Goal: Task Accomplishment & Management: Manage account settings

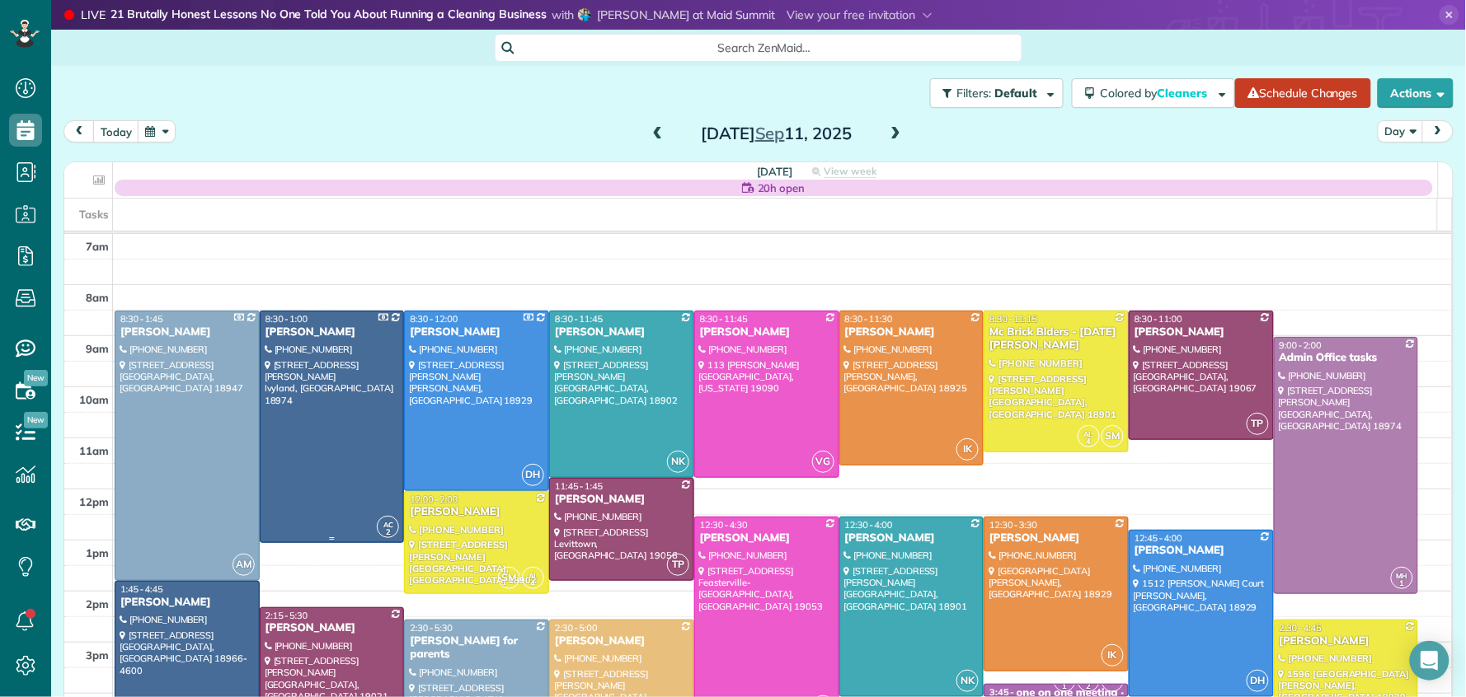
scroll to position [51, 0]
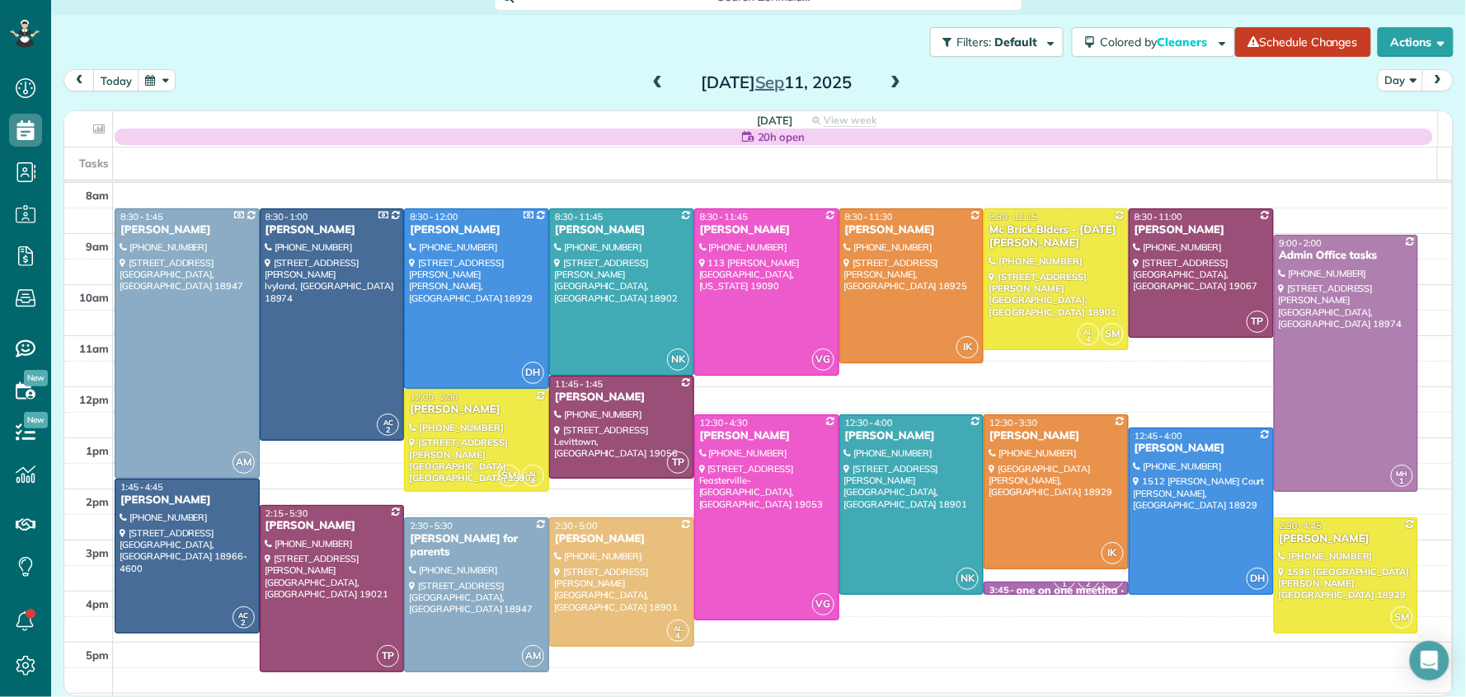
click at [655, 82] on span at bounding box center [658, 83] width 18 height 15
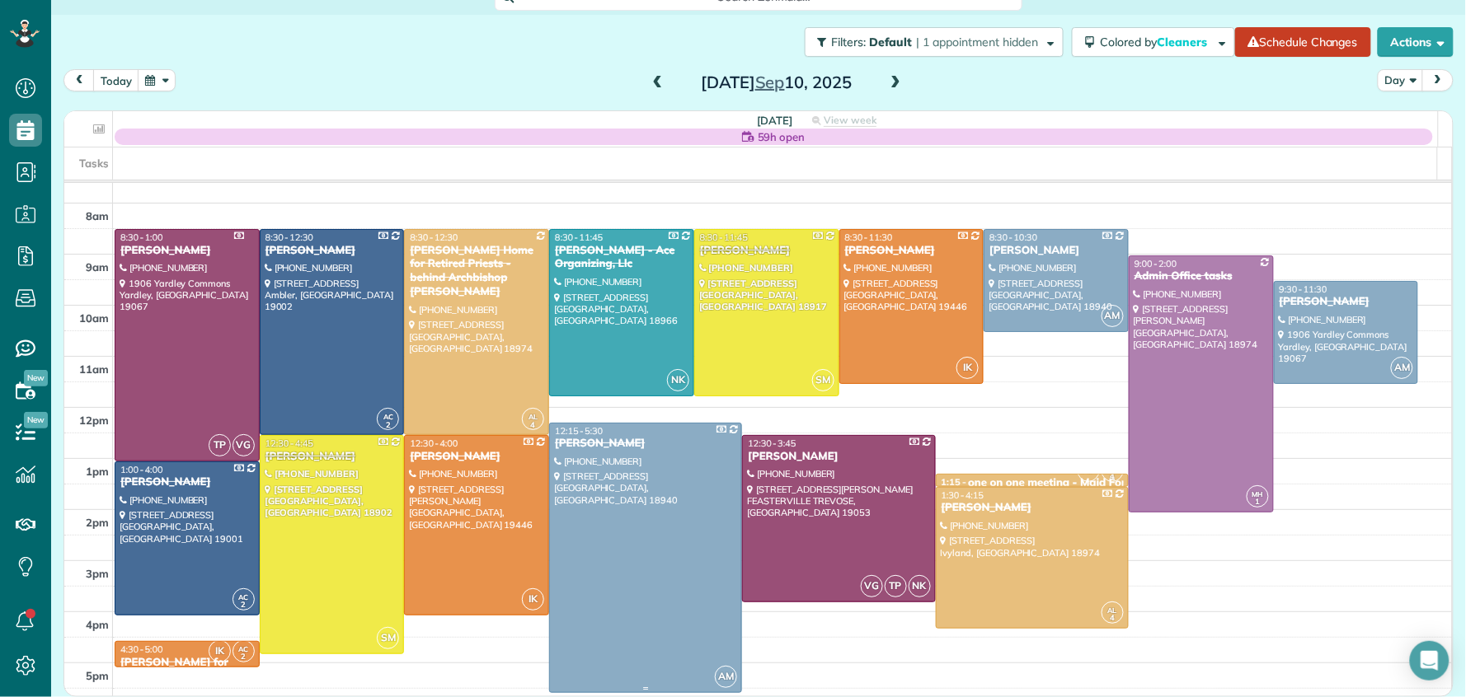
scroll to position [120, 0]
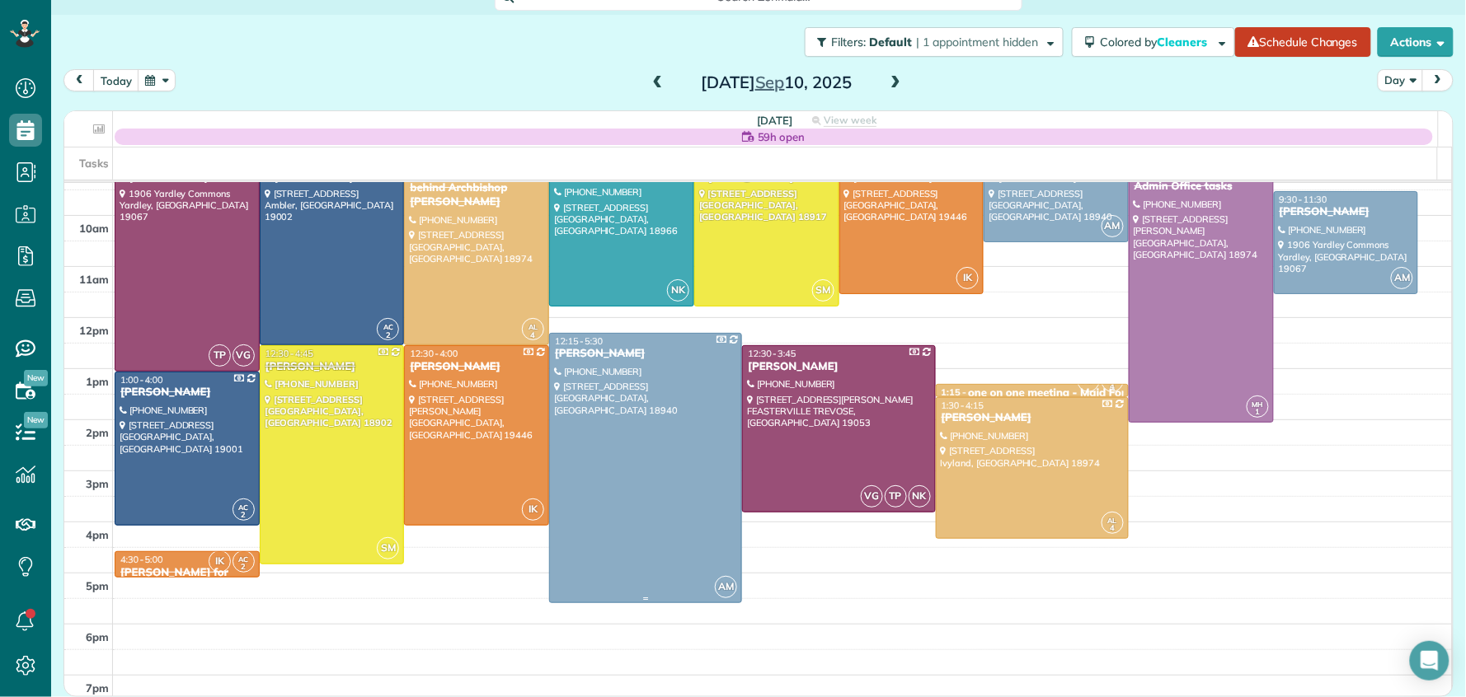
click at [567, 344] on span "12:15 - 5:30" at bounding box center [579, 342] width 48 height 12
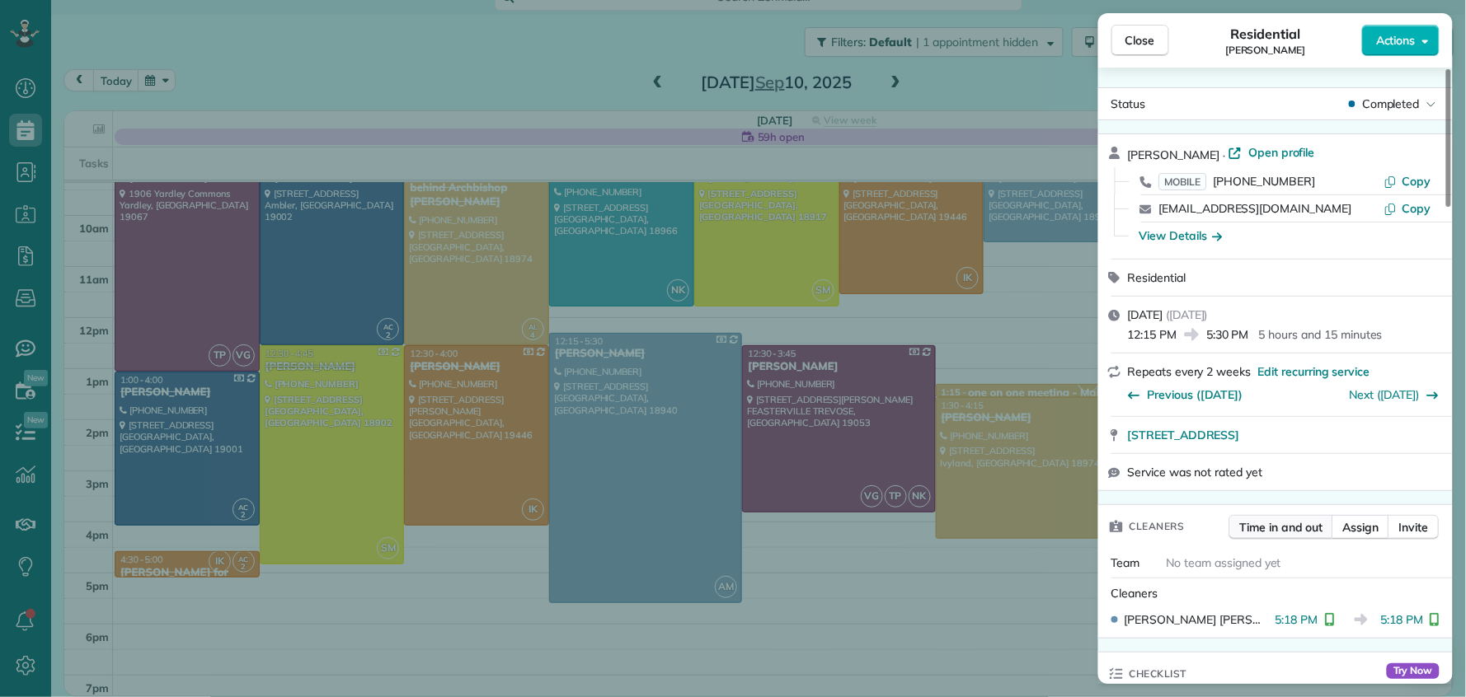
click at [1299, 534] on span "Time in and out" at bounding box center [1281, 527] width 83 height 16
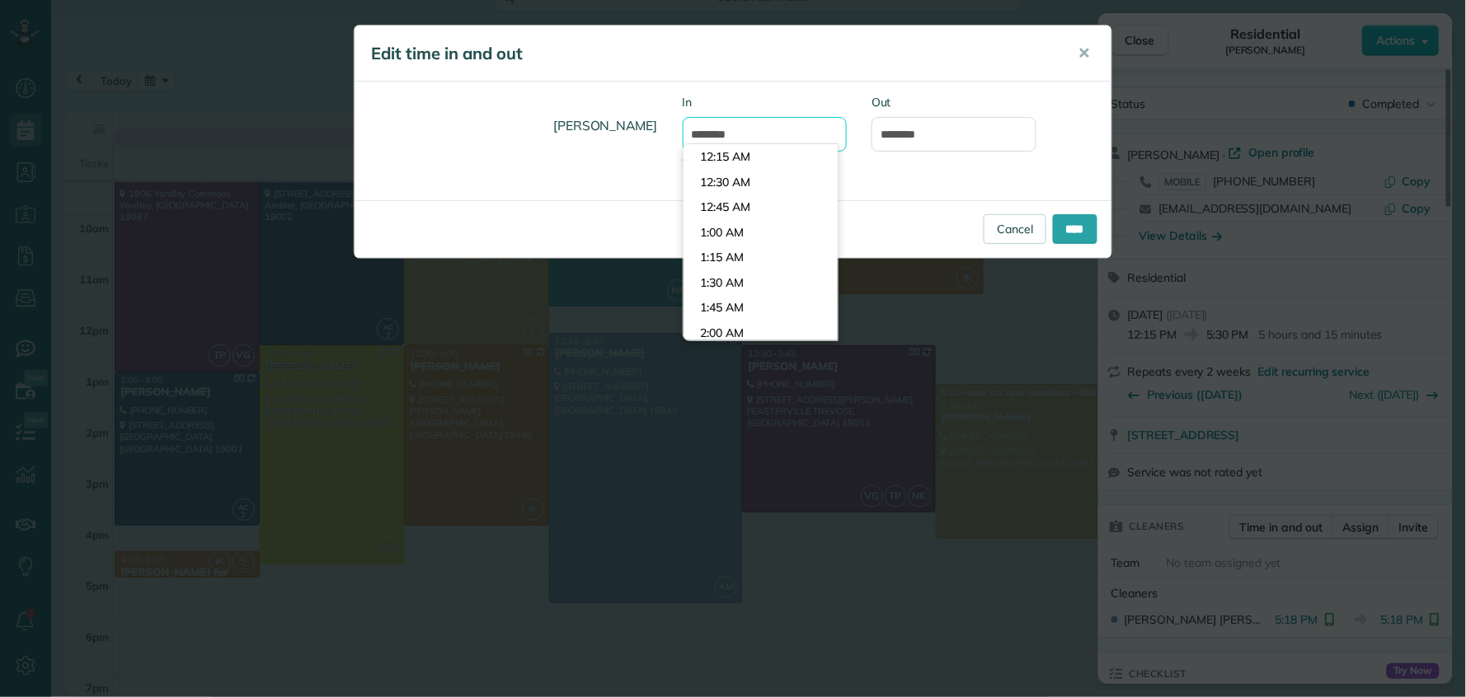
click at [697, 134] on input "*******" at bounding box center [765, 134] width 165 height 35
type input "********"
type input "*******"
click at [726, 206] on body "Dashboard Scheduling Calendar View List View Dispatch View - Weekly scheduling …" at bounding box center [733, 348] width 1466 height 697
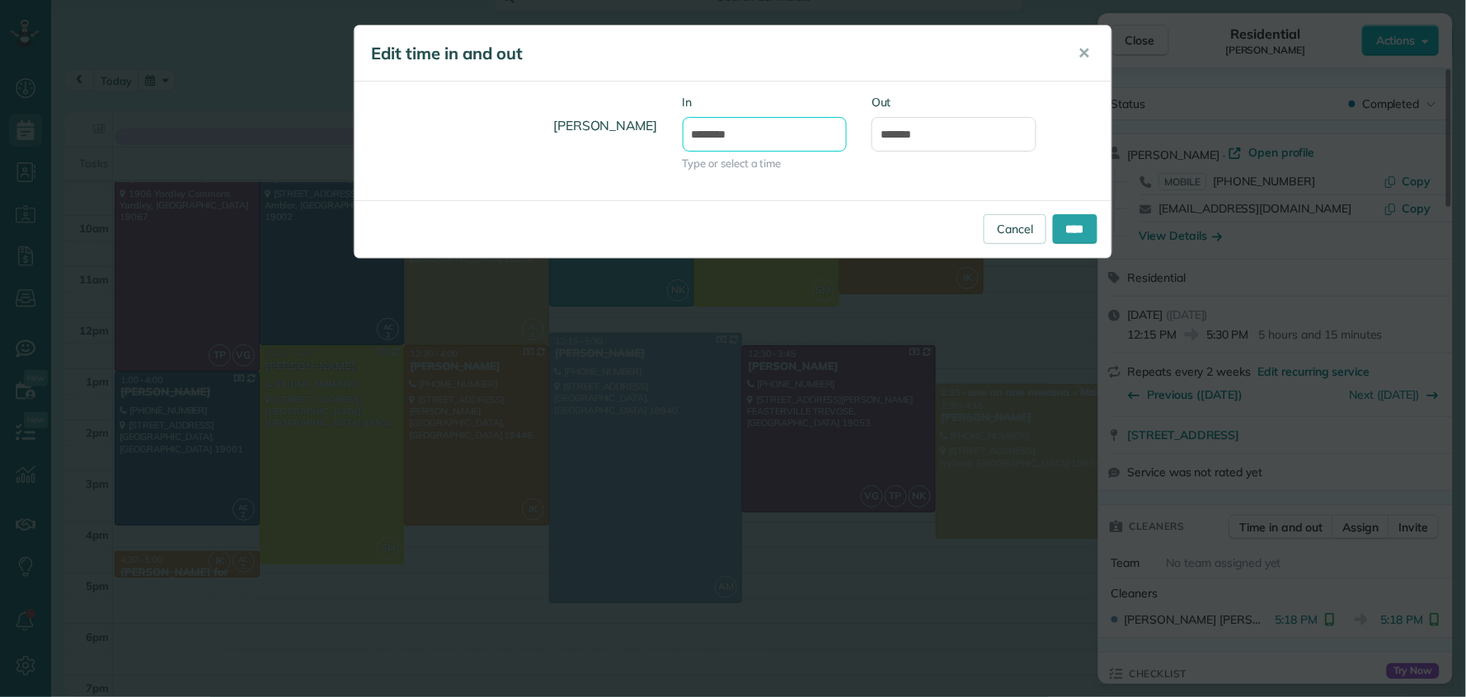
click at [720, 134] on input "********" at bounding box center [765, 134] width 165 height 35
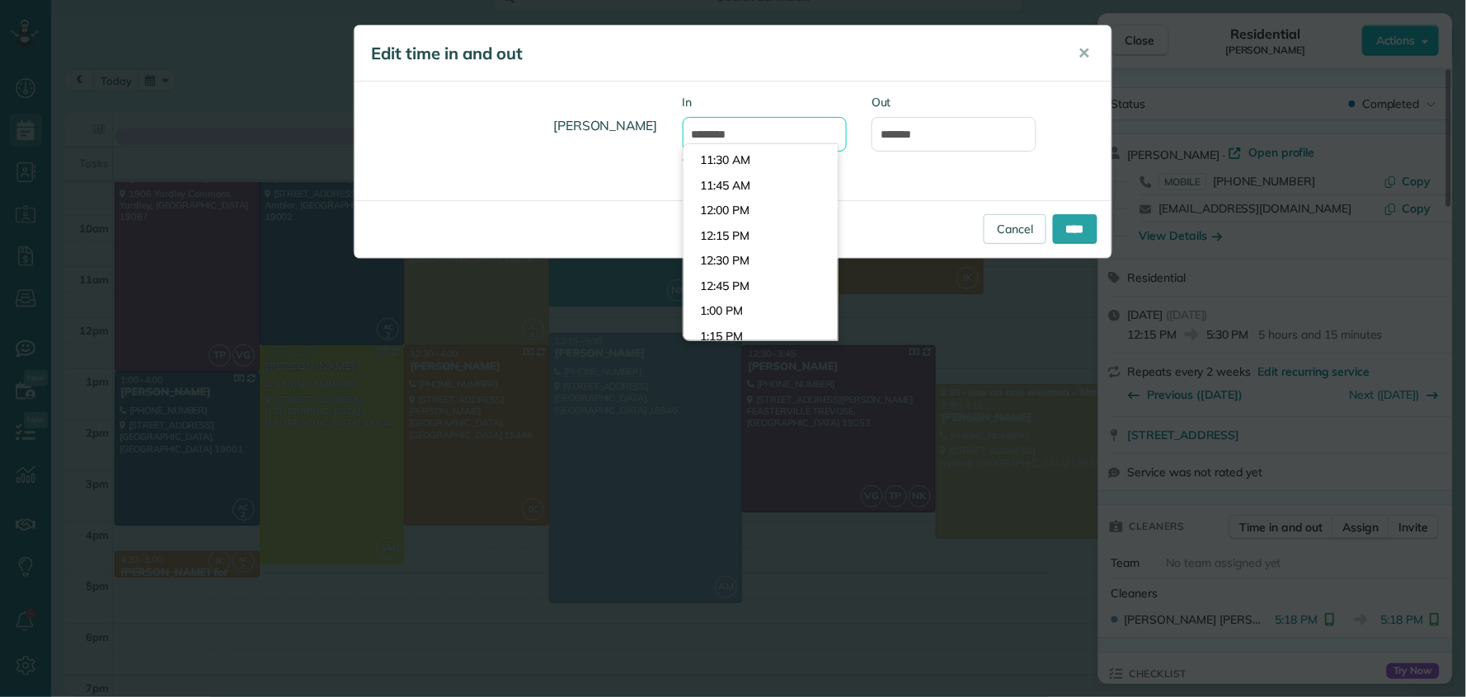
scroll to position [1157, 0]
type input "********"
click at [1071, 231] on input "****" at bounding box center [1075, 229] width 45 height 30
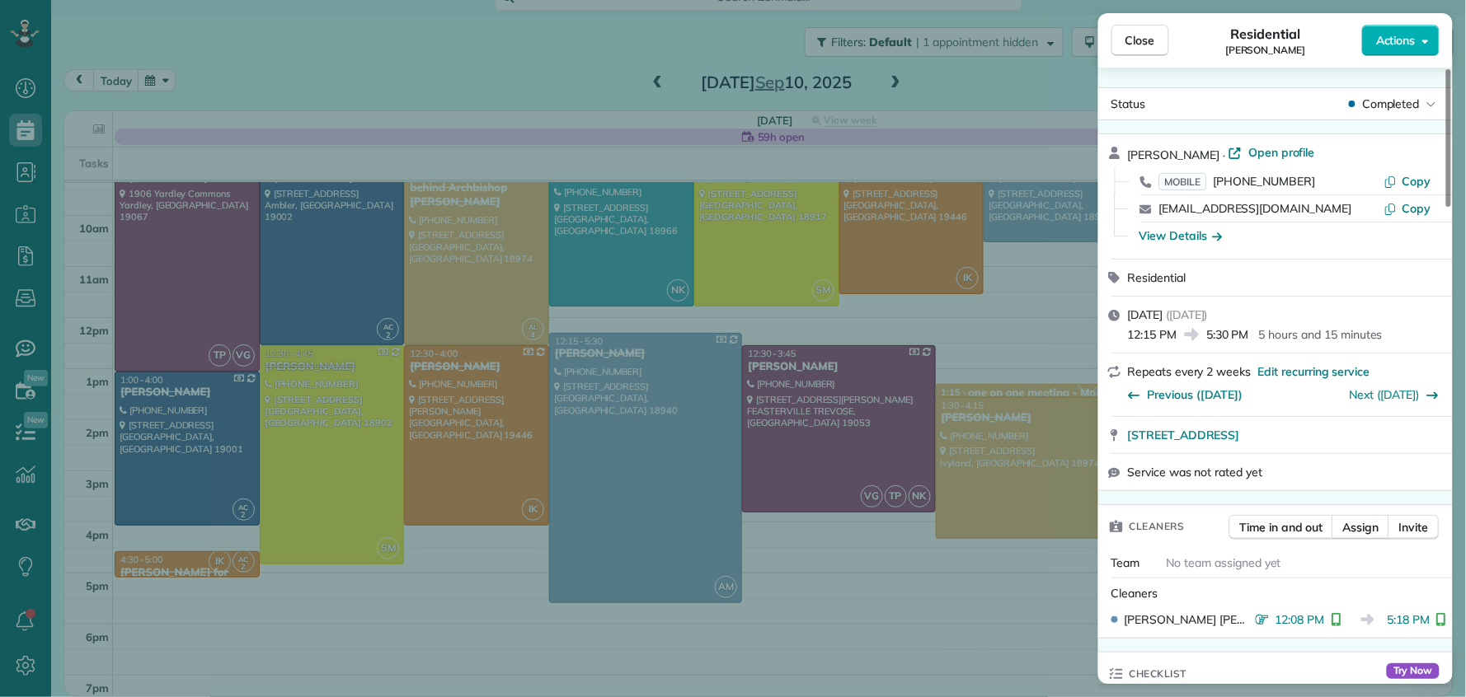
drag, startPoint x: 1135, startPoint y: 37, endPoint x: 1108, endPoint y: 47, distance: 29.0
click at [1135, 37] on span "Close" at bounding box center [1140, 40] width 30 height 16
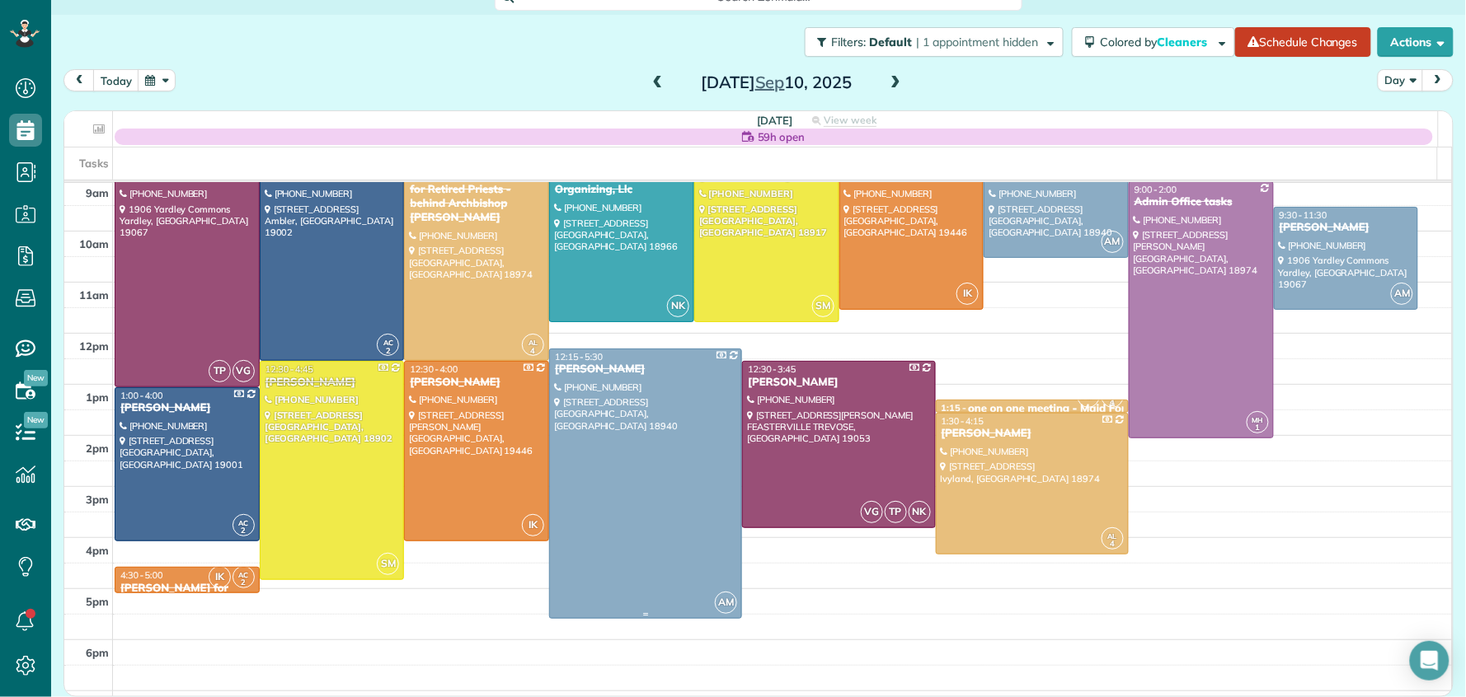
scroll to position [81, 0]
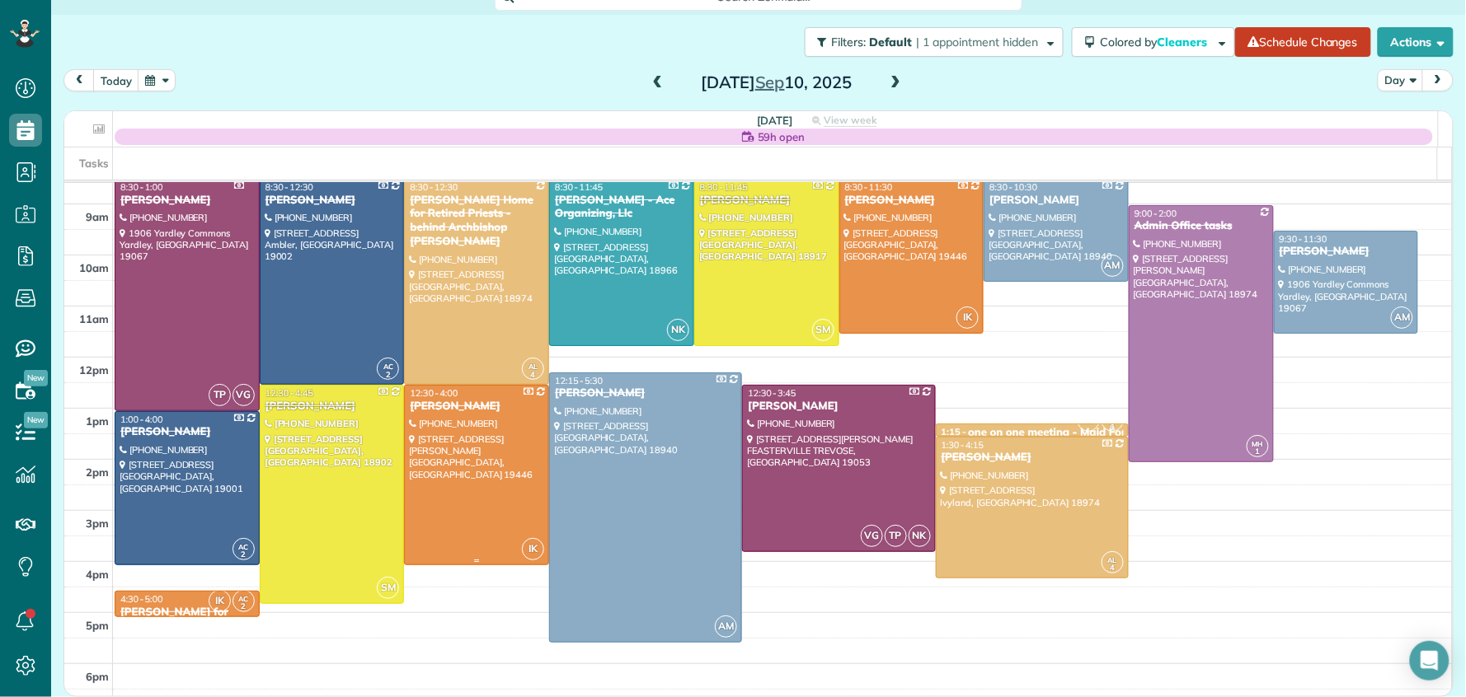
click at [438, 408] on div "[PERSON_NAME]" at bounding box center [476, 407] width 135 height 14
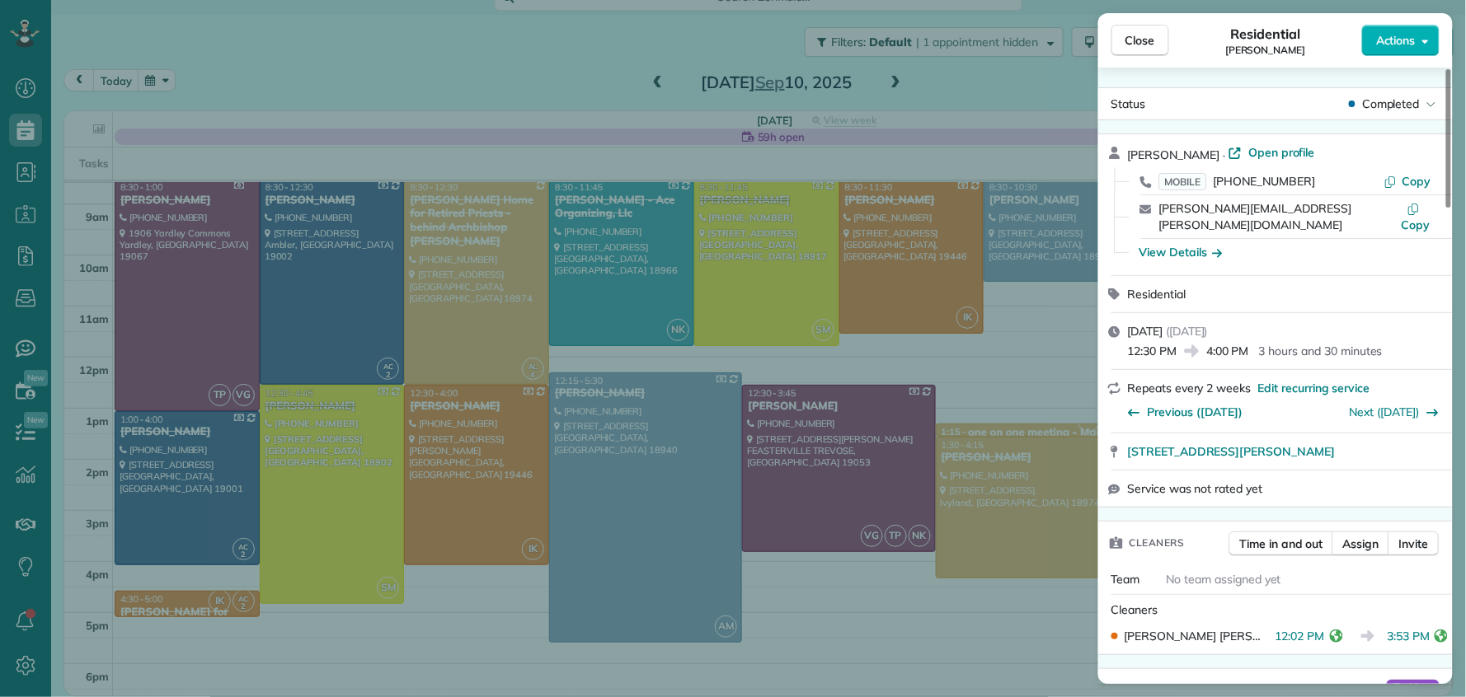
drag, startPoint x: 1142, startPoint y: 39, endPoint x: 734, endPoint y: 29, distance: 408.2
click at [1142, 39] on span "Close" at bounding box center [1140, 40] width 30 height 16
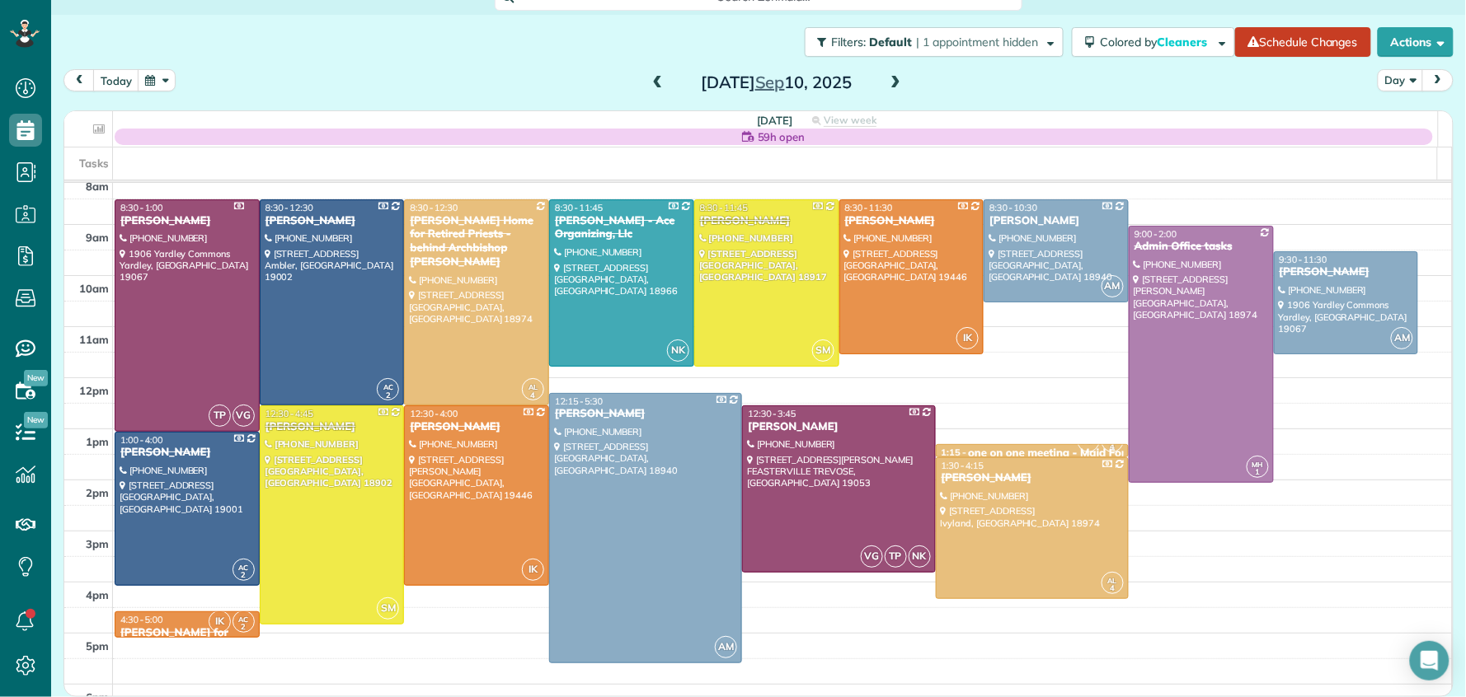
scroll to position [59, 0]
click at [892, 81] on span at bounding box center [895, 83] width 18 height 15
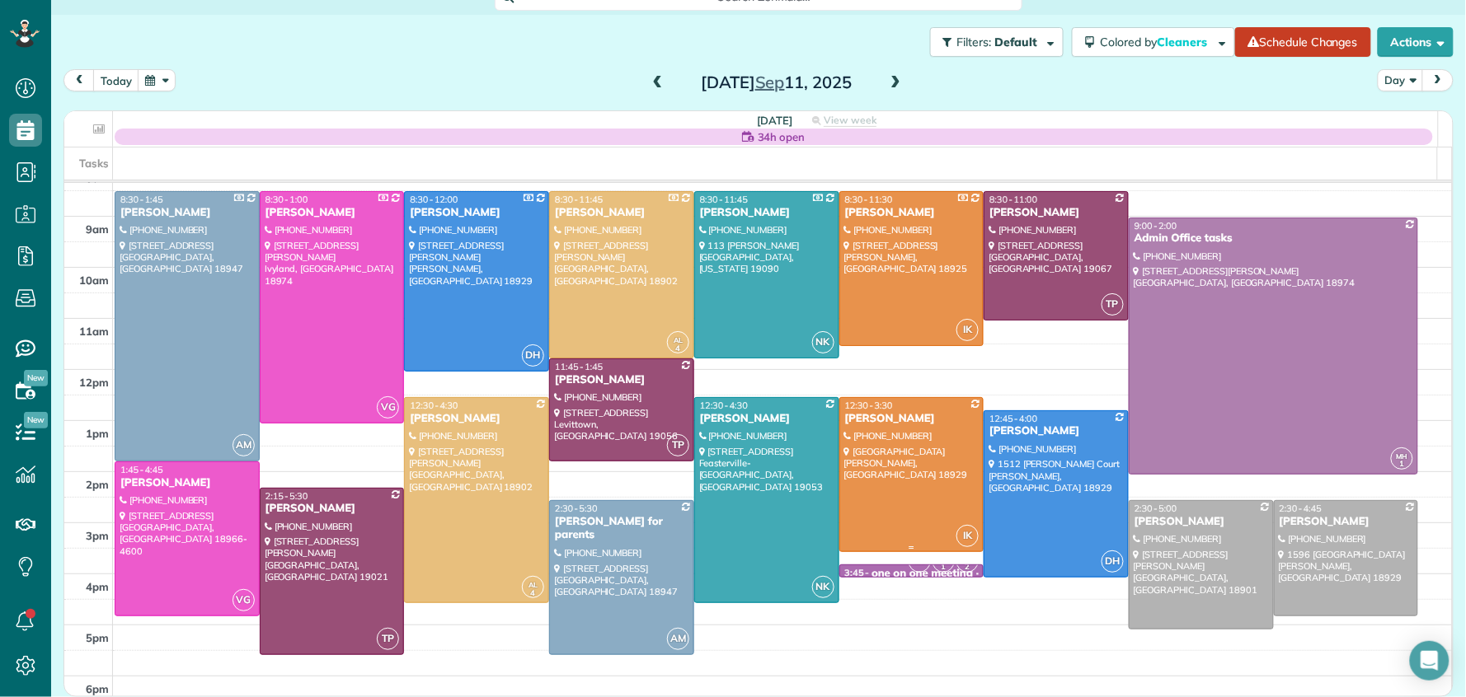
scroll to position [74, 0]
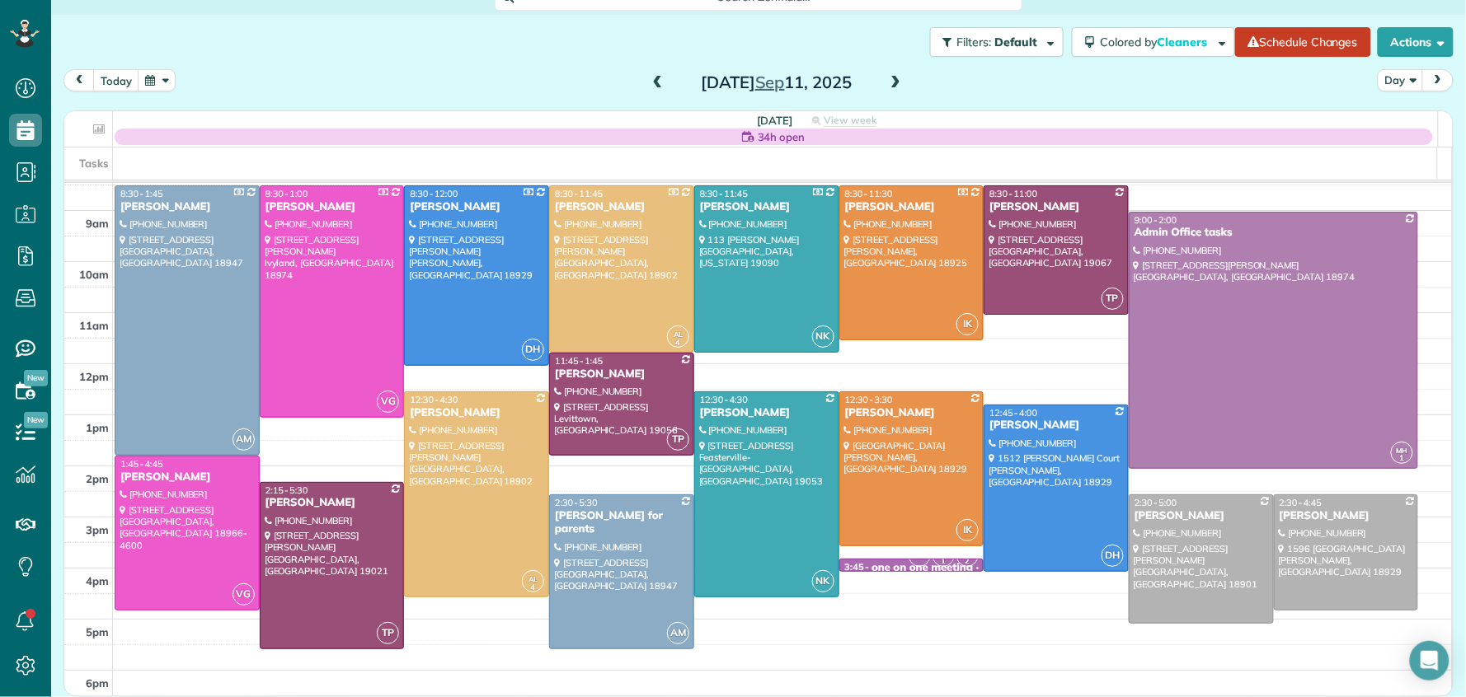
click at [649, 82] on span at bounding box center [658, 83] width 18 height 15
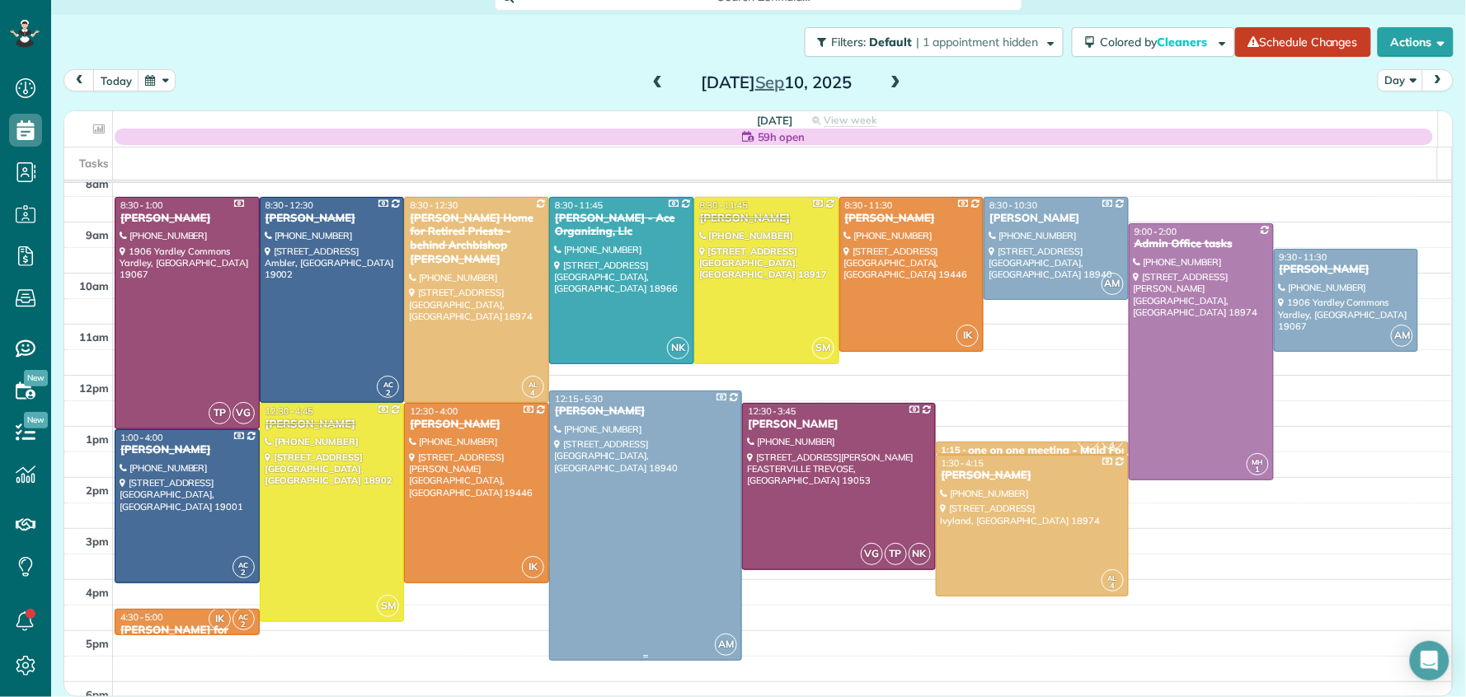
scroll to position [59, 0]
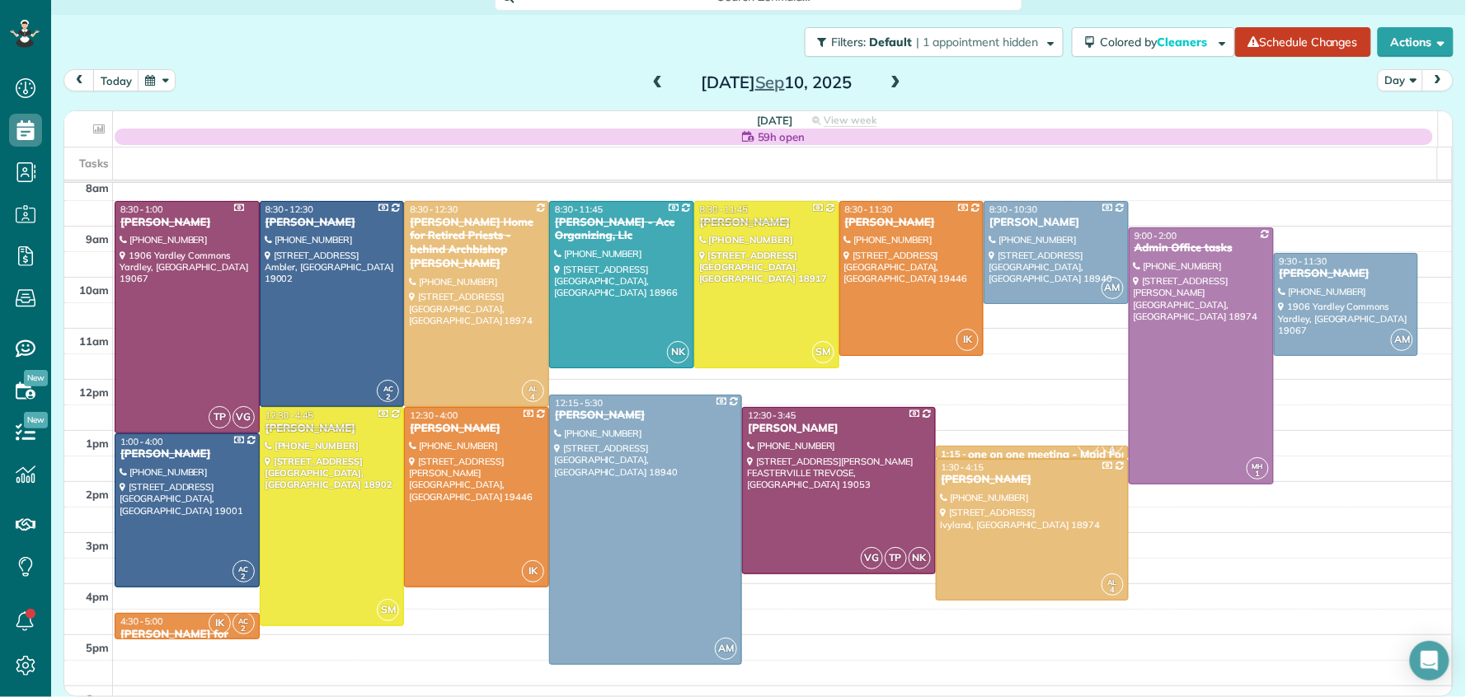
click at [886, 85] on span at bounding box center [895, 83] width 18 height 15
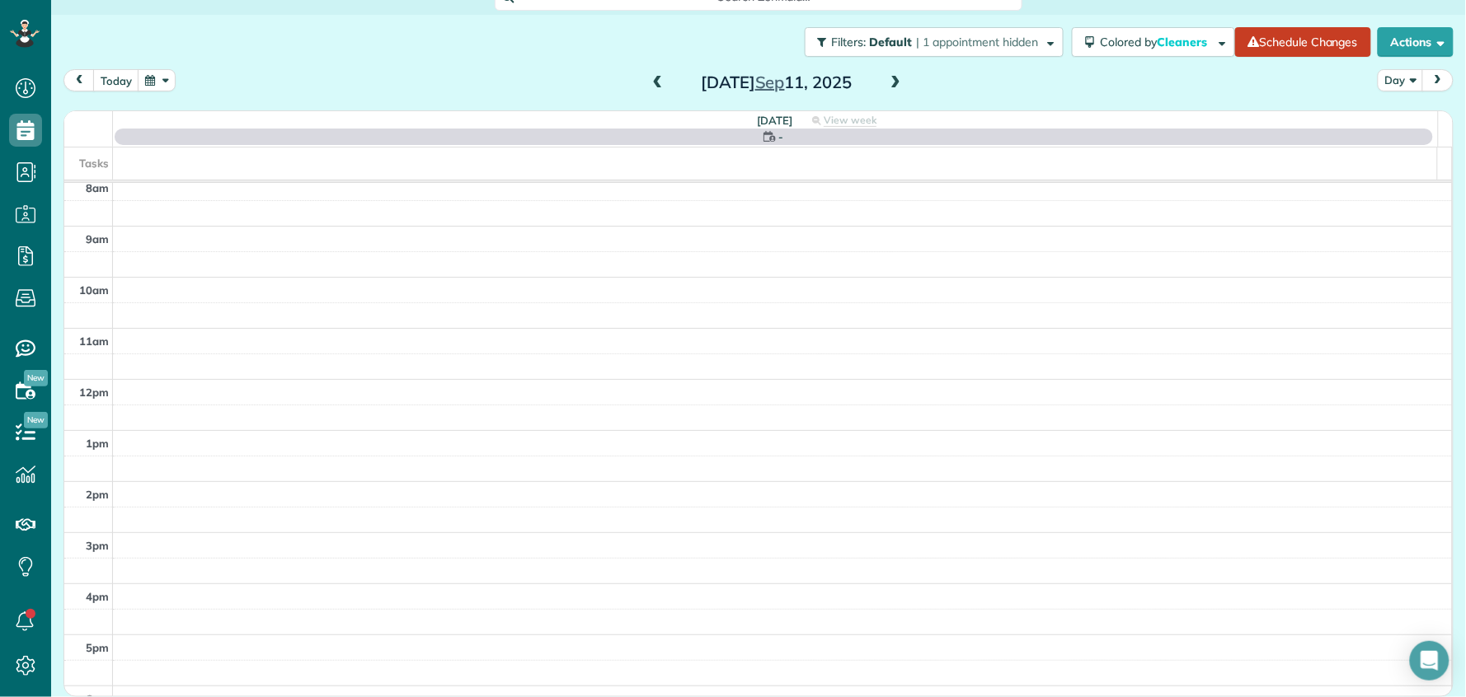
scroll to position [0, 0]
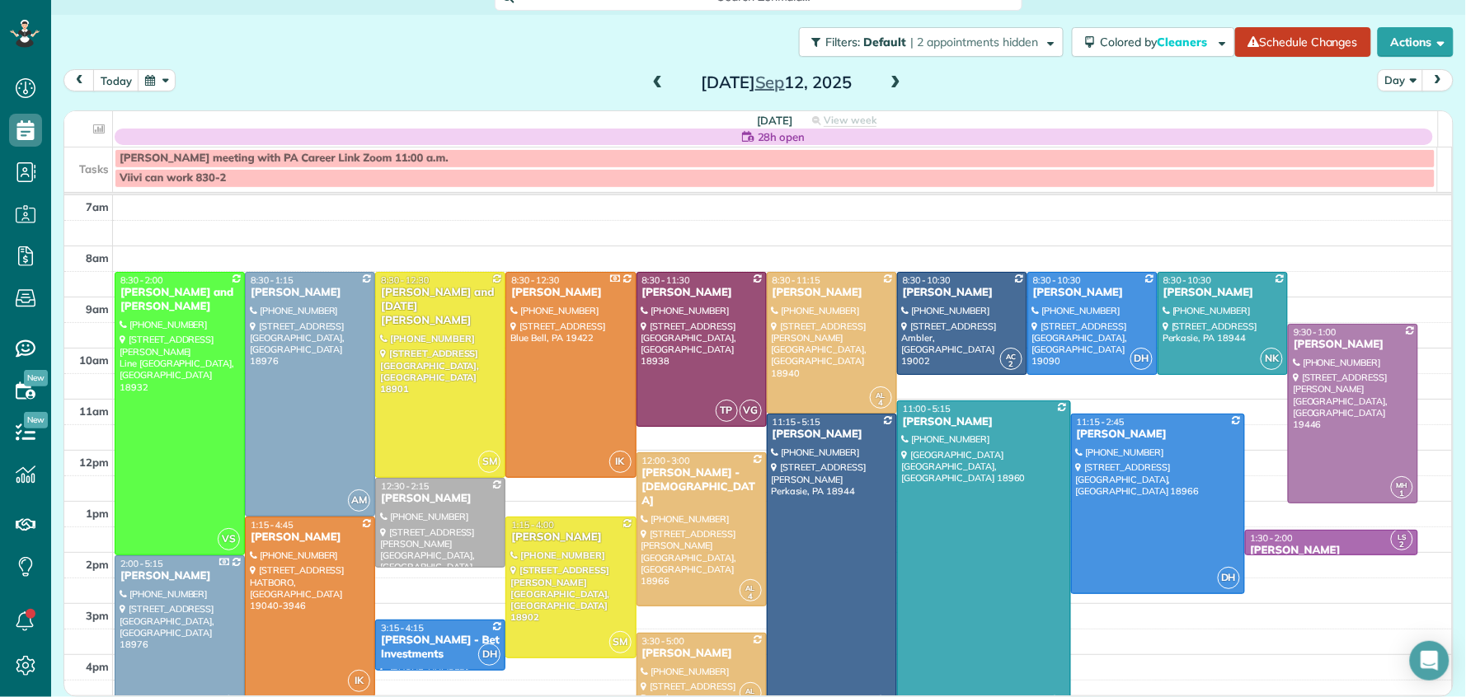
click at [886, 85] on span at bounding box center [895, 83] width 18 height 15
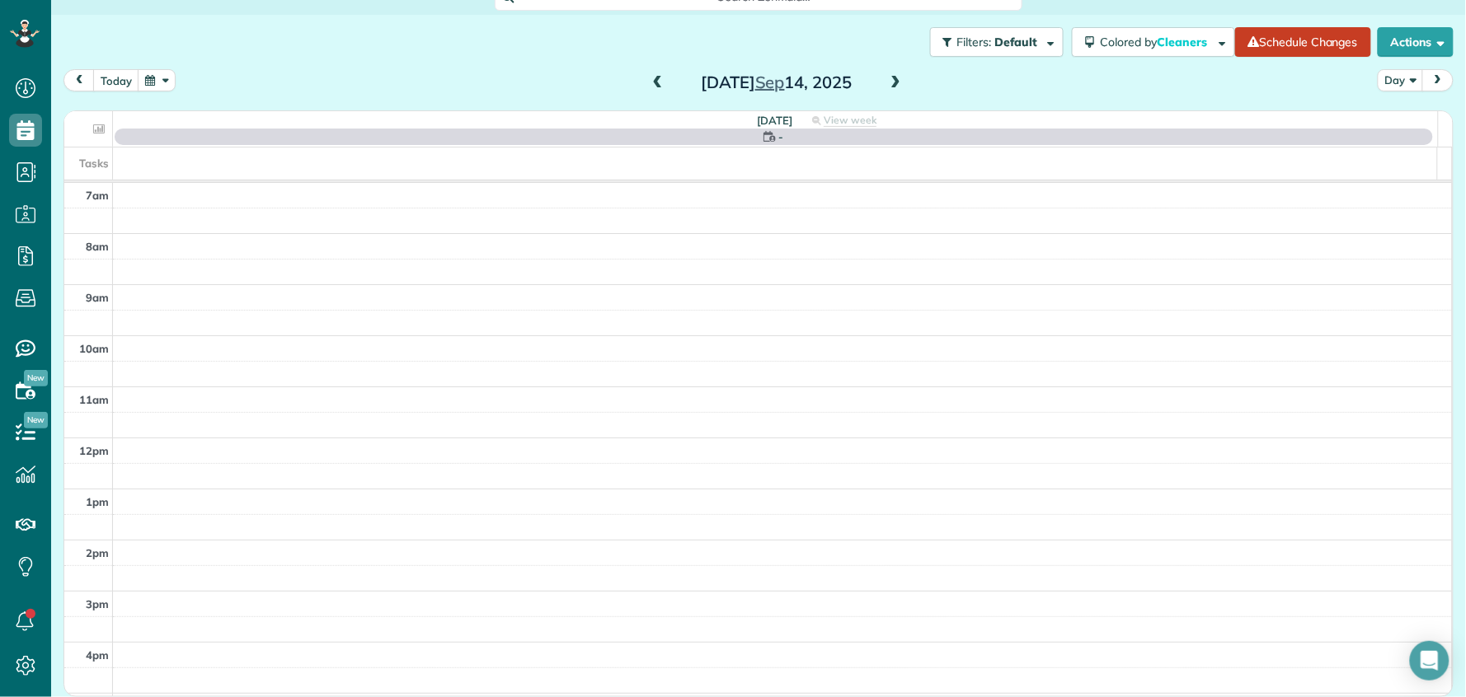
click at [886, 84] on span at bounding box center [895, 83] width 18 height 15
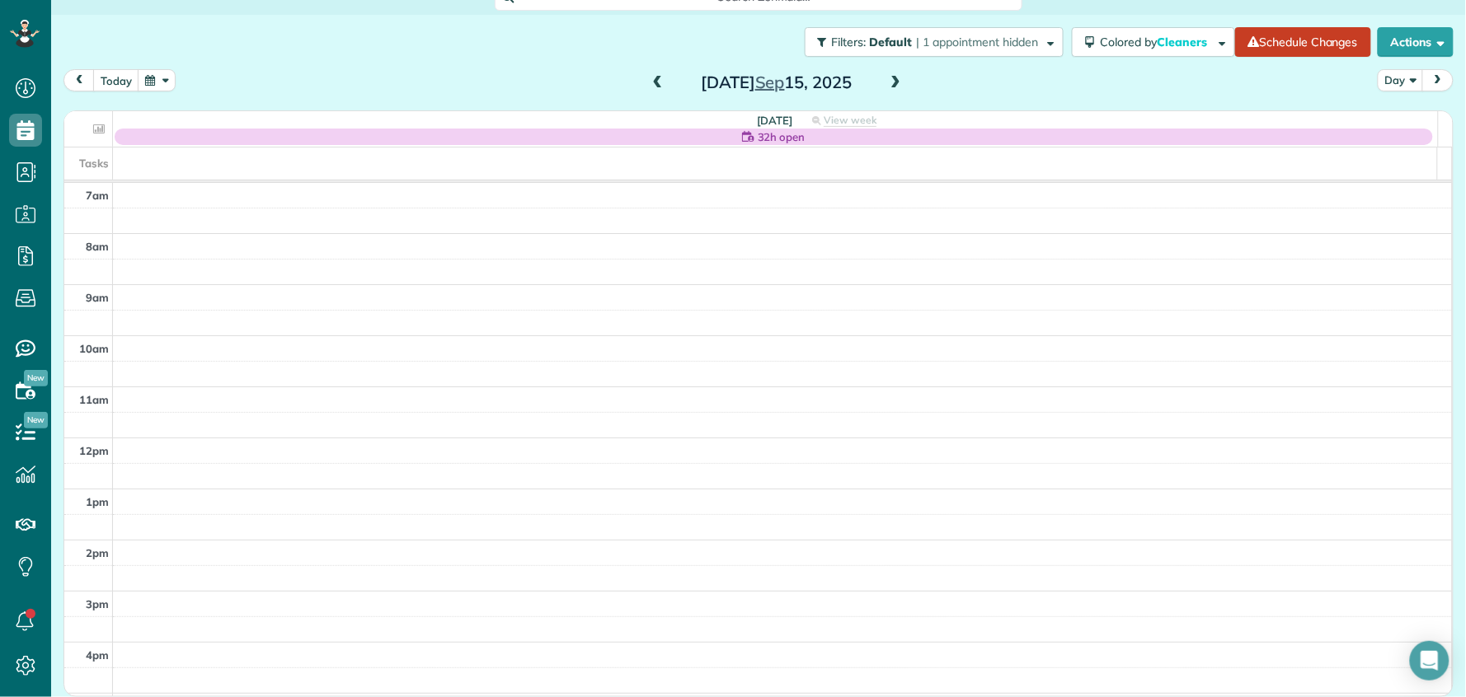
drag, startPoint x: 891, startPoint y: 87, endPoint x: 868, endPoint y: 81, distance: 23.8
click at [891, 87] on span at bounding box center [895, 83] width 18 height 15
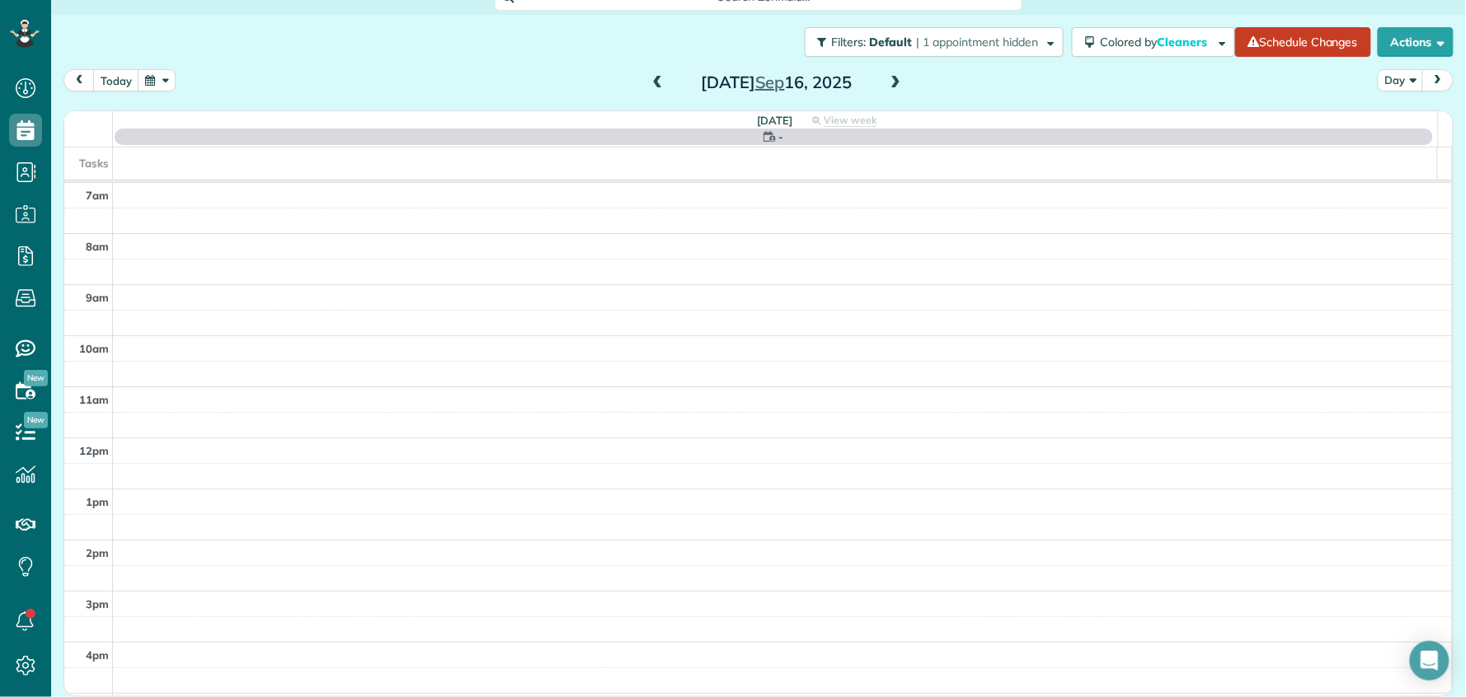
click at [650, 77] on span at bounding box center [658, 83] width 18 height 15
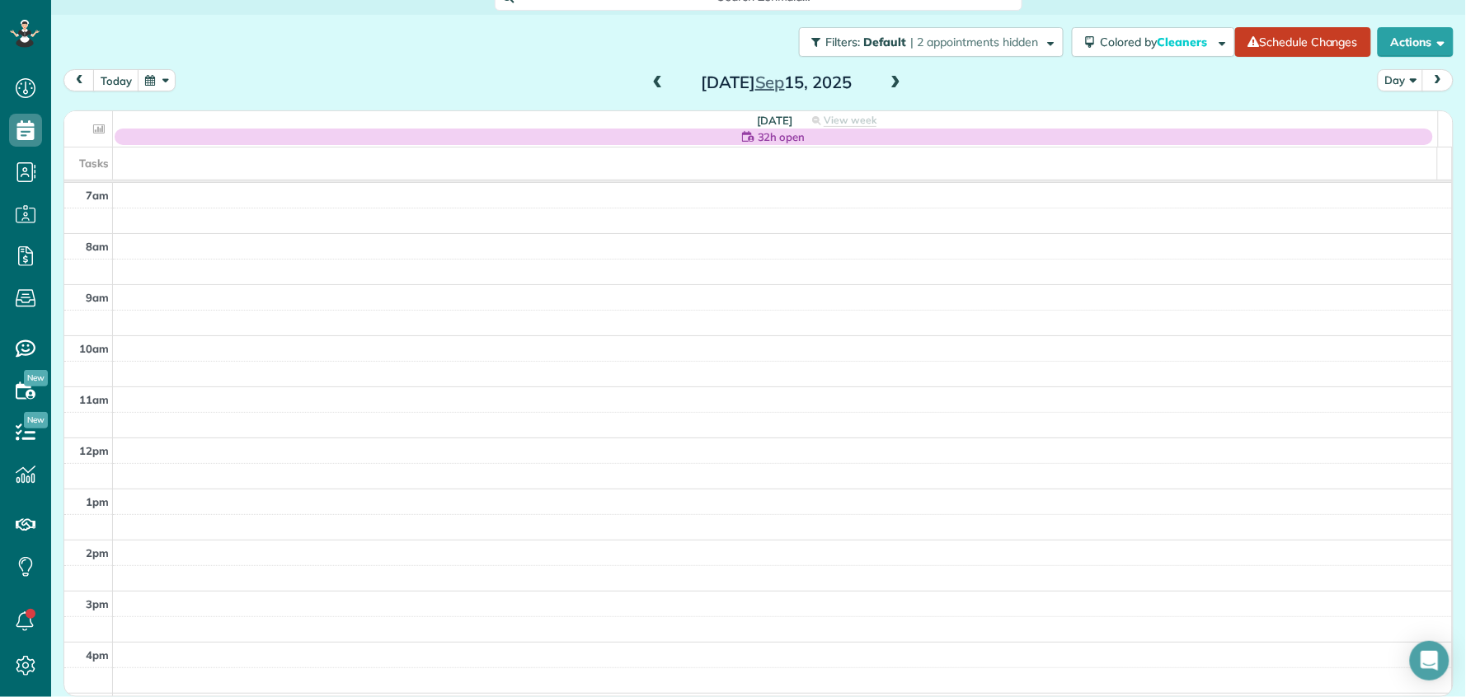
click at [650, 78] on span at bounding box center [658, 83] width 18 height 15
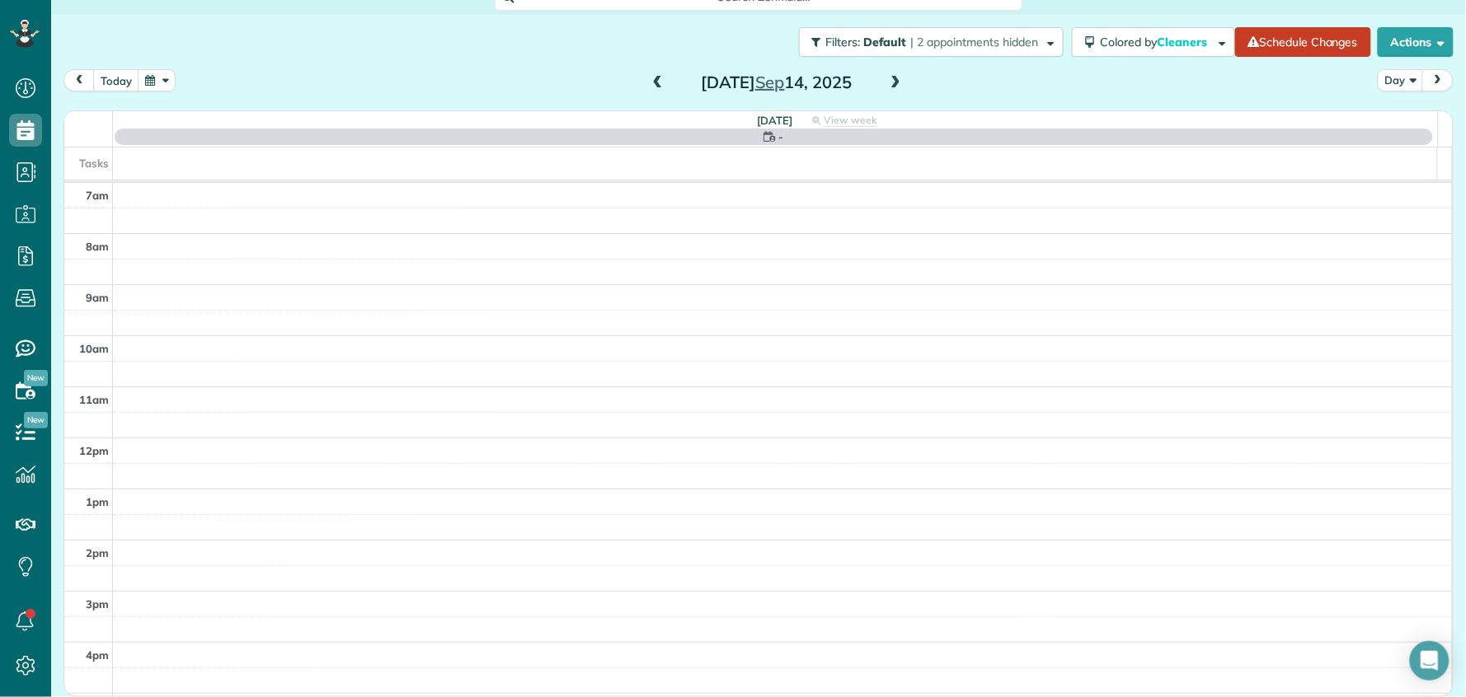
click at [650, 79] on span at bounding box center [658, 83] width 18 height 15
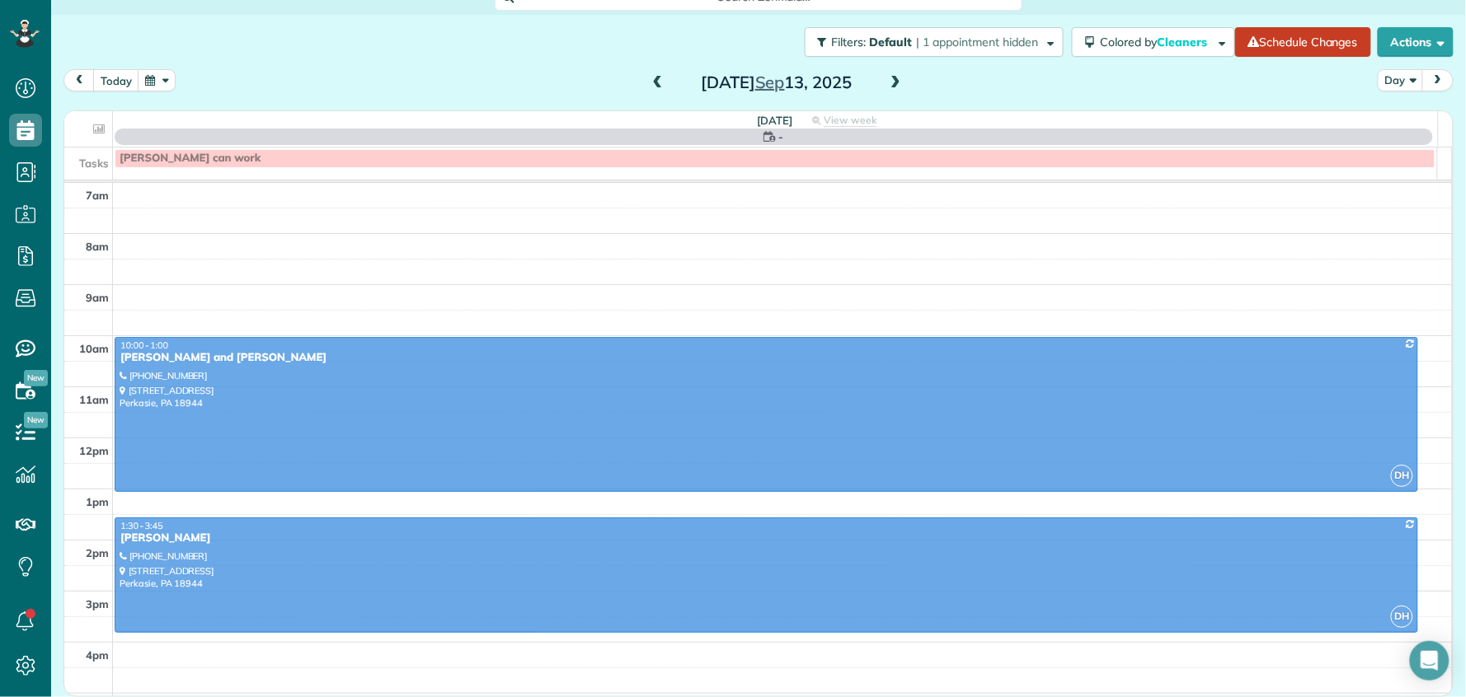
click at [650, 78] on span at bounding box center [658, 83] width 18 height 15
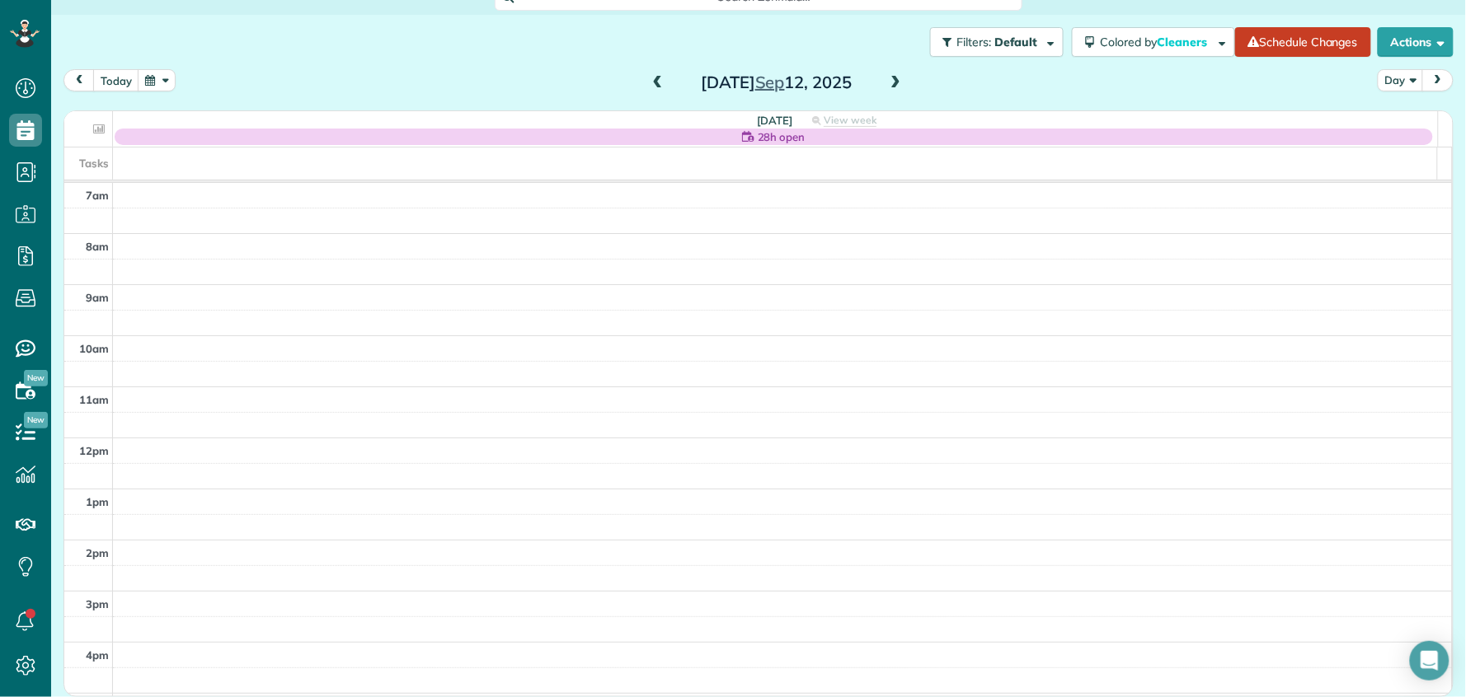
click at [649, 86] on span at bounding box center [658, 83] width 18 height 15
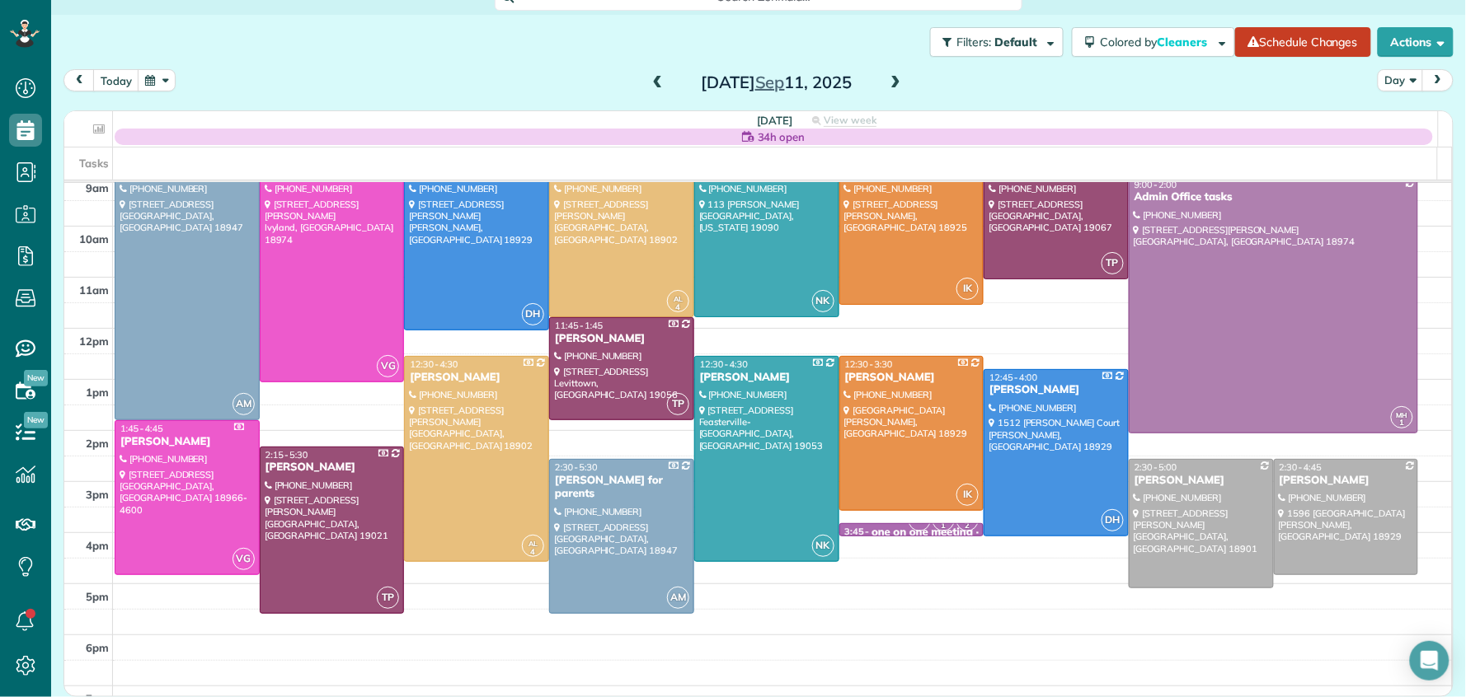
scroll to position [150, 0]
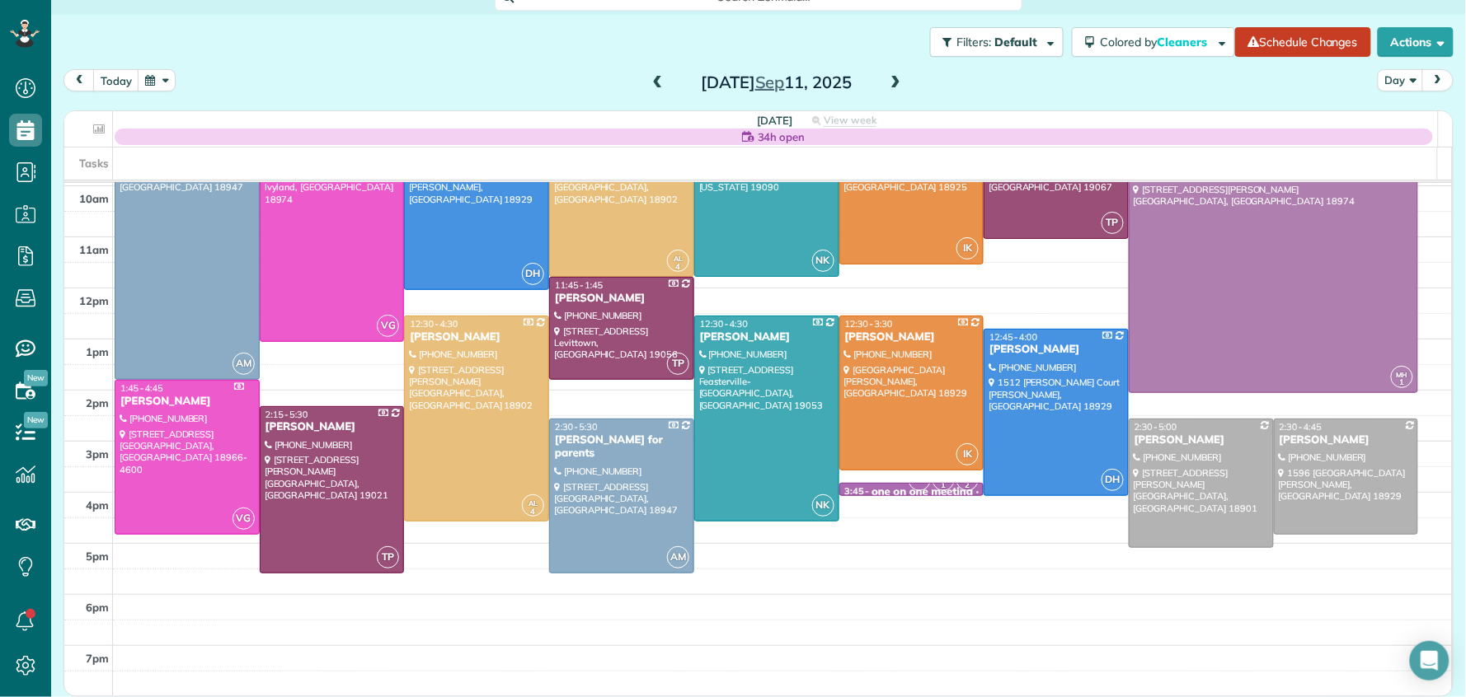
click at [652, 82] on span at bounding box center [658, 83] width 18 height 15
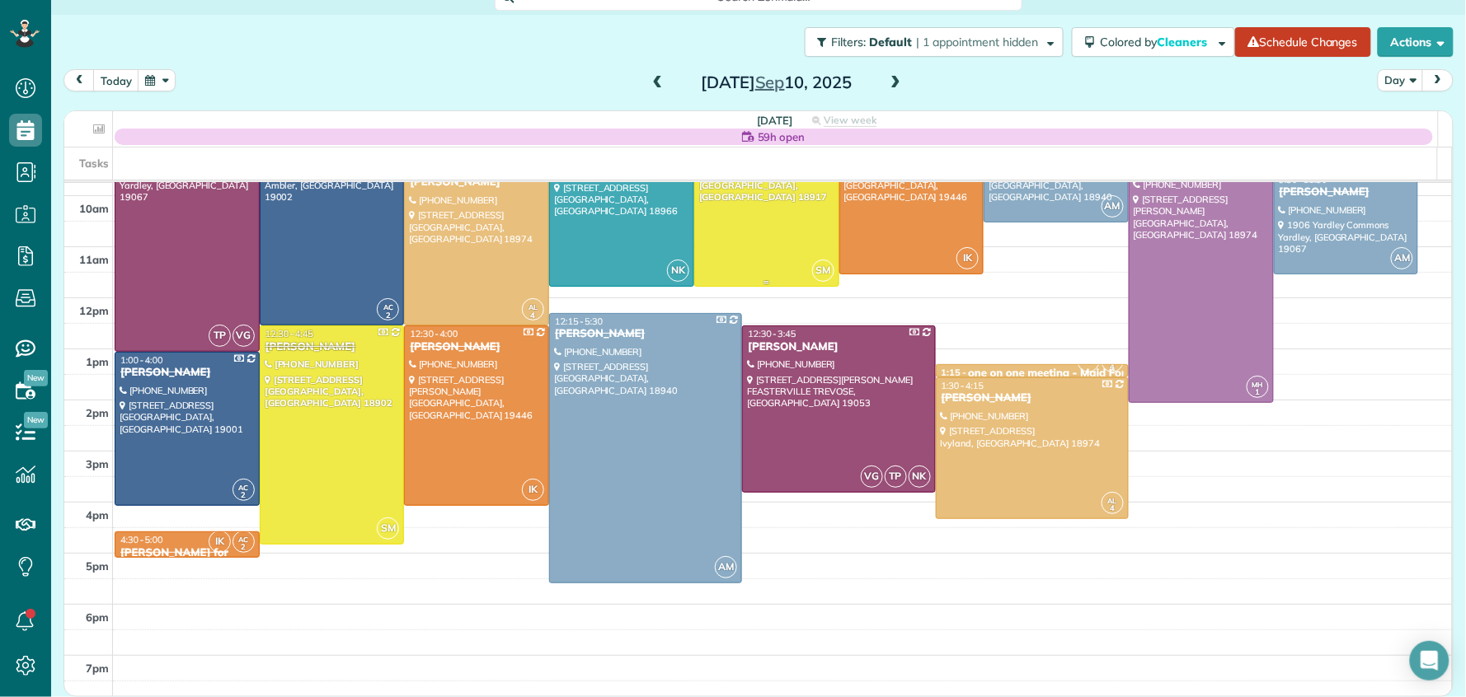
scroll to position [206, 0]
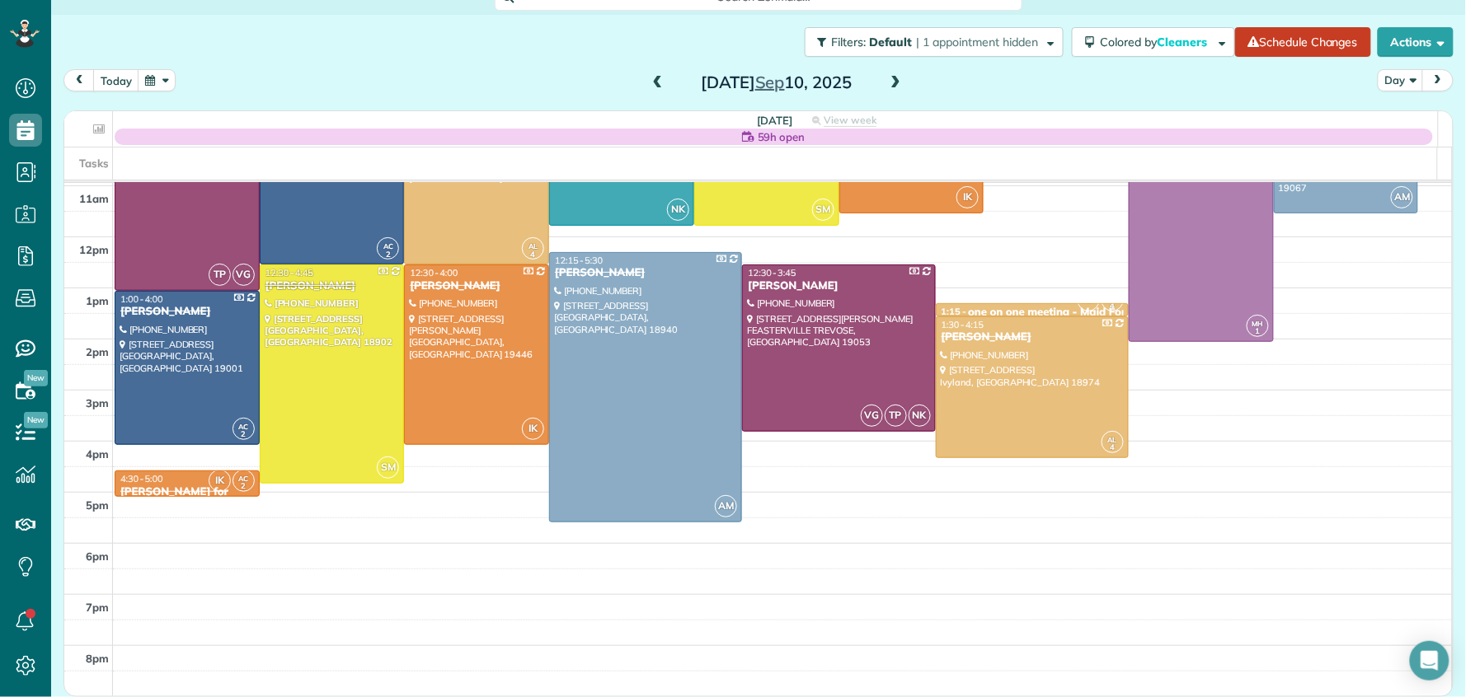
click at [171, 490] on div at bounding box center [186, 493] width 143 height 7
